Goal: Complete application form

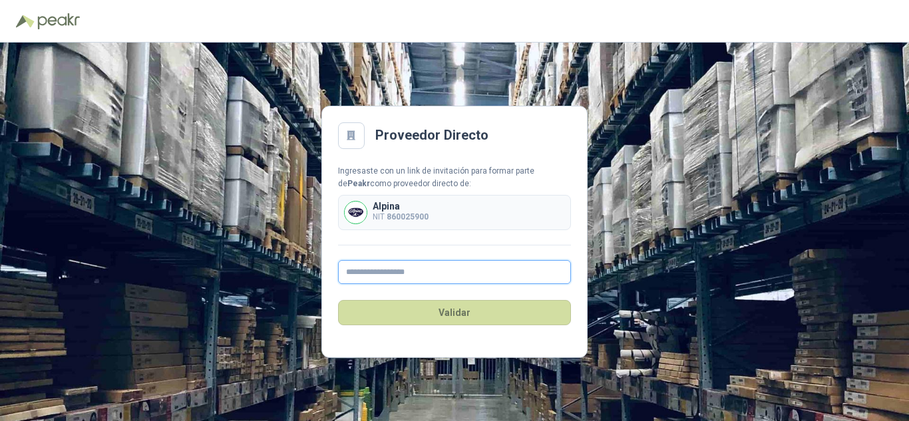
click at [416, 265] on input "text" at bounding box center [454, 272] width 233 height 24
click at [414, 270] on input "text" at bounding box center [454, 272] width 233 height 24
click at [394, 203] on p "Alpina" at bounding box center [401, 206] width 56 height 9
click at [399, 273] on input "text" at bounding box center [454, 272] width 233 height 24
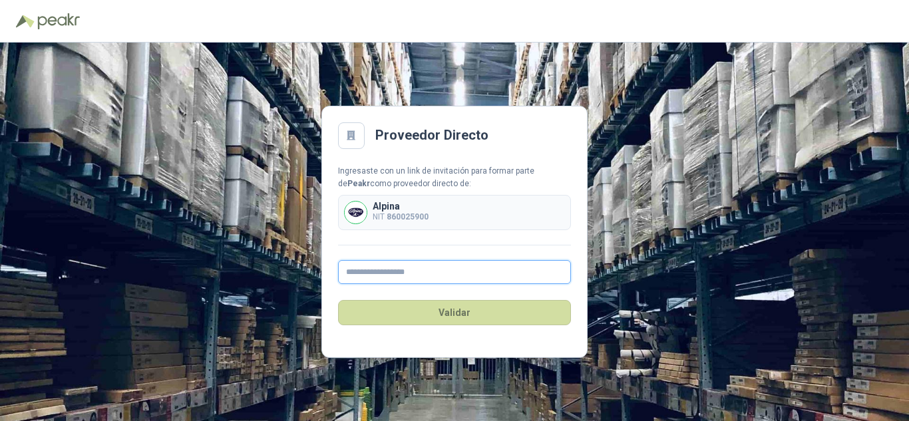
type input "**********"
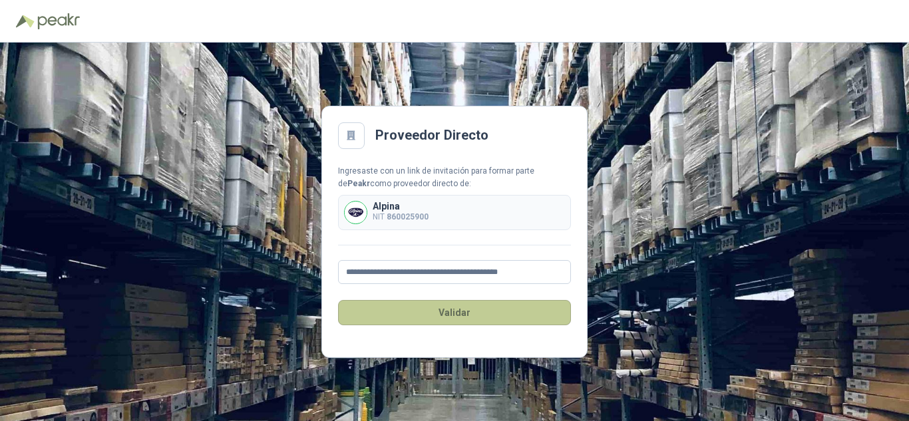
click at [425, 315] on button "Validar" at bounding box center [454, 312] width 233 height 25
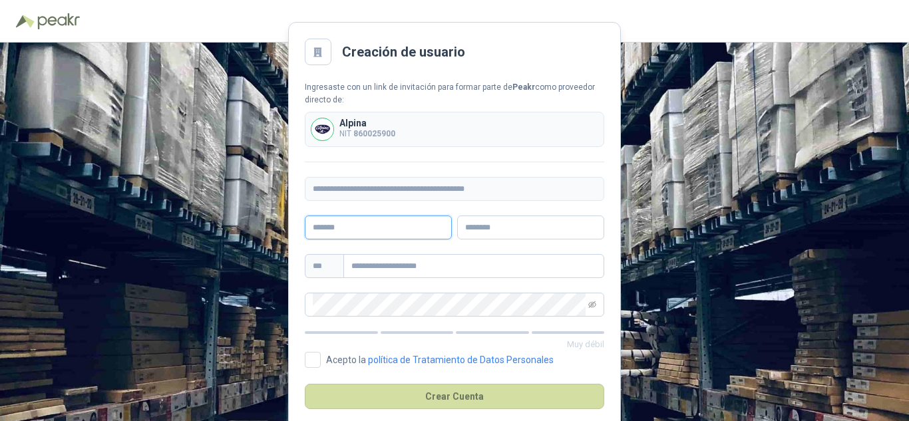
click at [402, 228] on input "text" at bounding box center [378, 228] width 147 height 24
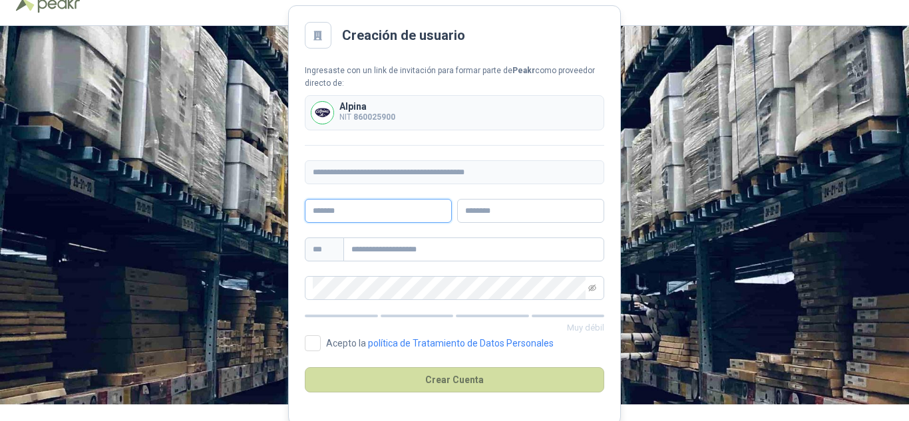
scroll to position [21, 0]
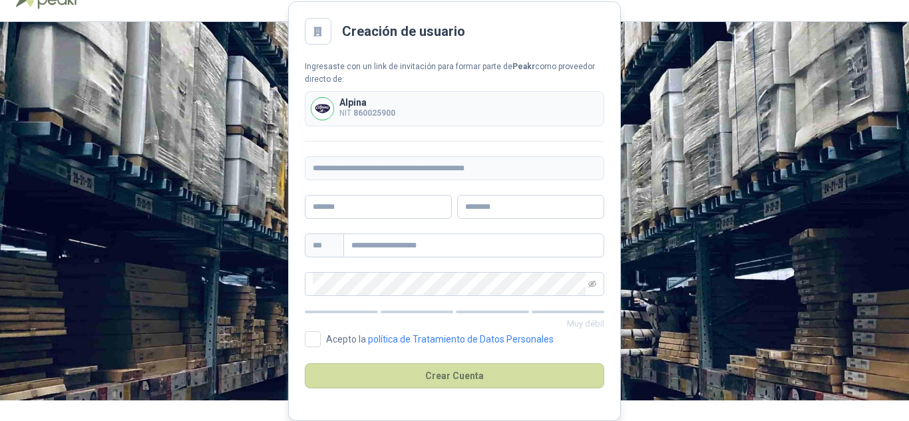
click at [404, 187] on div "**********" at bounding box center [454, 178] width 299 height 235
click at [399, 244] on input "text" at bounding box center [473, 245] width 261 height 24
click at [401, 210] on input "text" at bounding box center [378, 207] width 147 height 24
click at [502, 204] on input "text" at bounding box center [530, 207] width 147 height 24
